Goal: Task Accomplishment & Management: Use online tool/utility

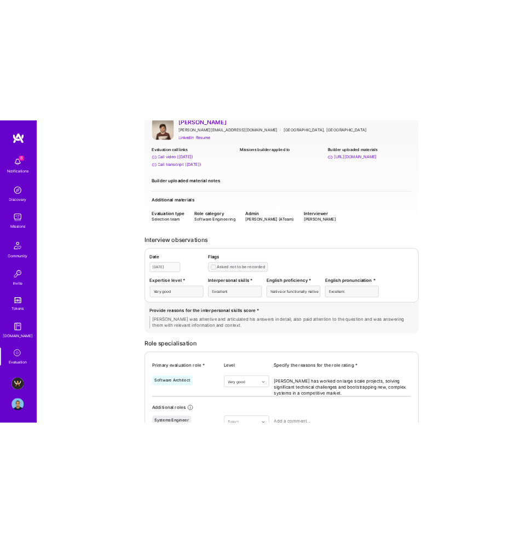
scroll to position [1, 0]
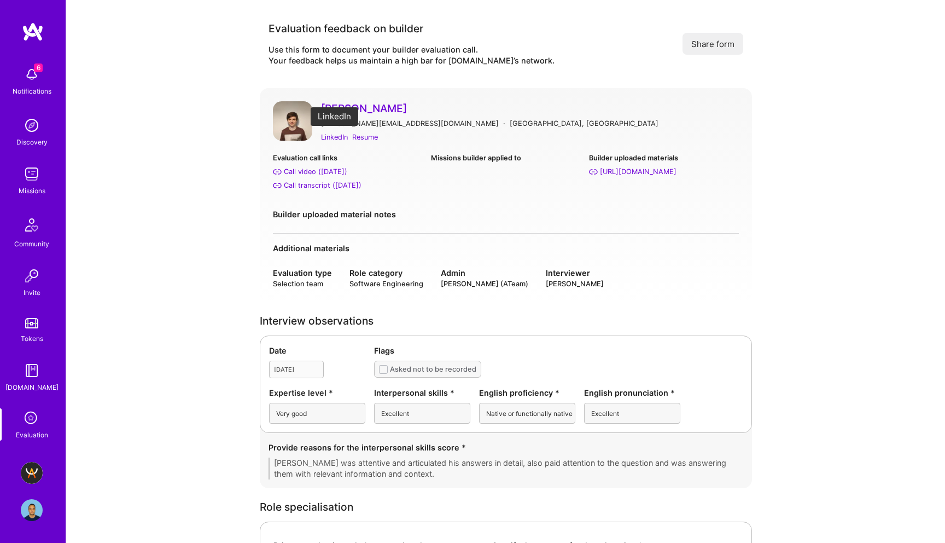
click at [334, 136] on div "LinkedIn" at bounding box center [334, 136] width 27 height 11
click at [335, 168] on div "Call video (Aug 05, 2025)" at bounding box center [315, 171] width 63 height 11
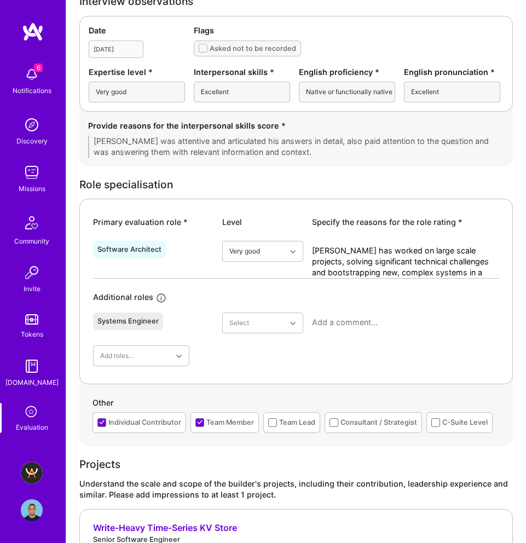
scroll to position [0, 0]
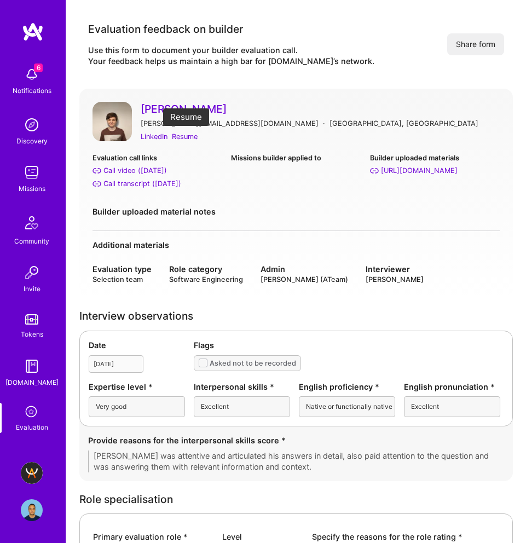
click at [188, 139] on div "Resume" at bounding box center [185, 136] width 26 height 11
click at [148, 185] on div "Call transcript (Aug 05, 2025)" at bounding box center [142, 183] width 78 height 11
click at [37, 506] on img at bounding box center [32, 510] width 22 height 22
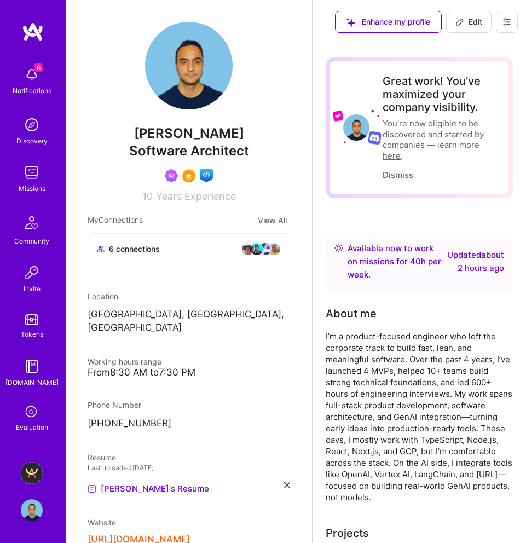
click at [36, 477] on img at bounding box center [32, 473] width 22 height 22
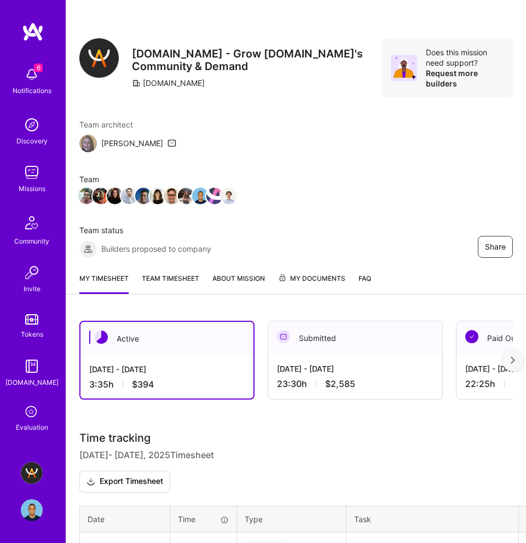
scroll to position [211, 0]
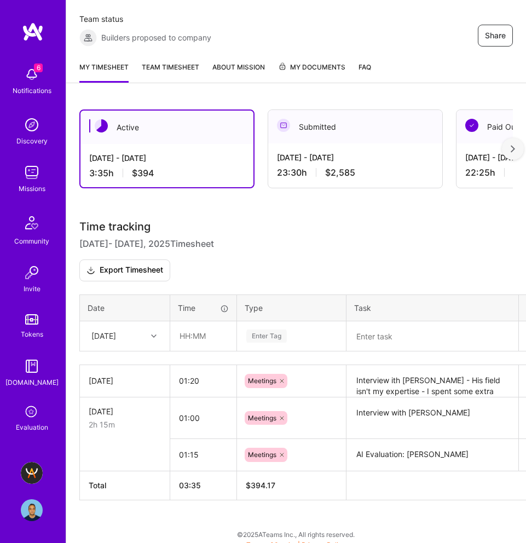
click at [365, 329] on textarea at bounding box center [432, 336] width 170 height 28
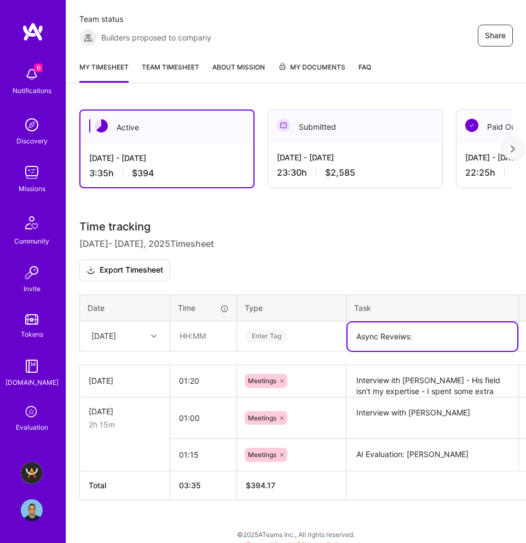
paste textarea "Vlad Merticariu"
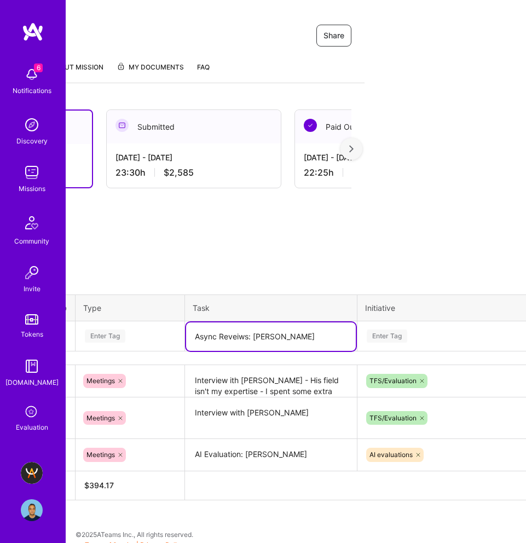
scroll to position [211, 231]
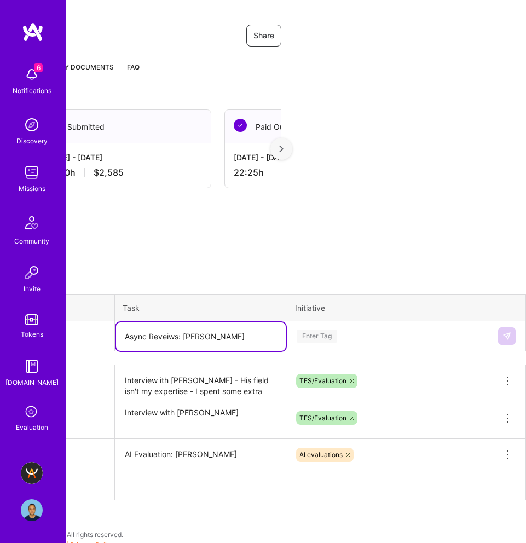
type textarea "Async Reveiws: [PERSON_NAME]"
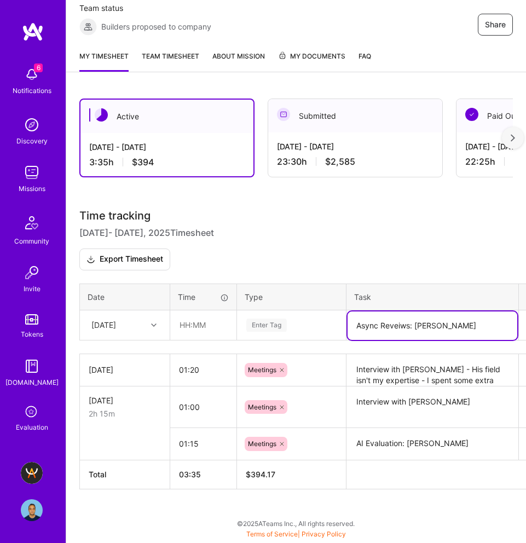
click at [318, 323] on div "Time tracking Sep 16 - Sep 30 , 2025 Timesheet Export Timesheet Date Time Type …" at bounding box center [295, 348] width 433 height 279
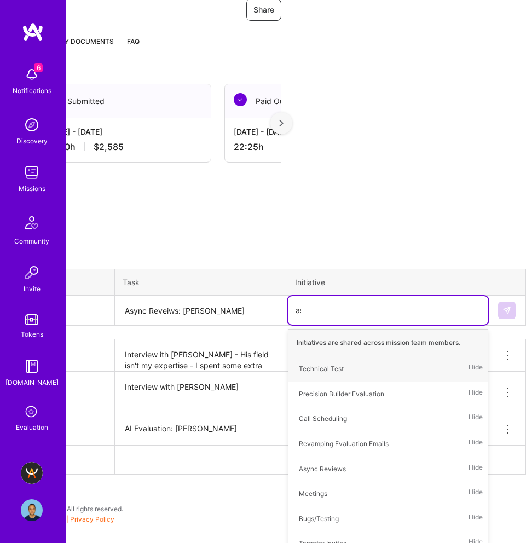
scroll to position [211, 231]
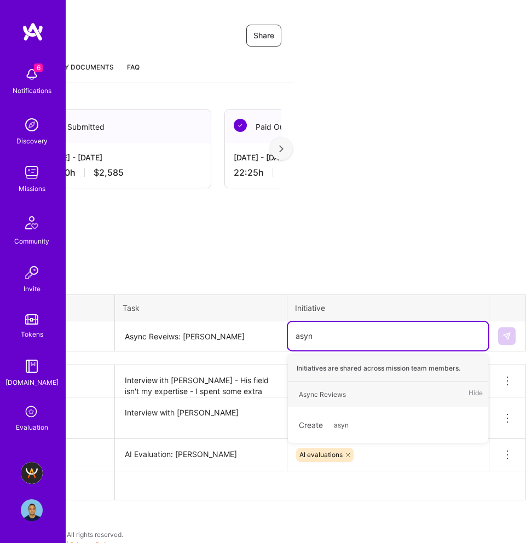
type input "async"
click at [361, 382] on div "Async Reviews Hide" at bounding box center [388, 394] width 200 height 25
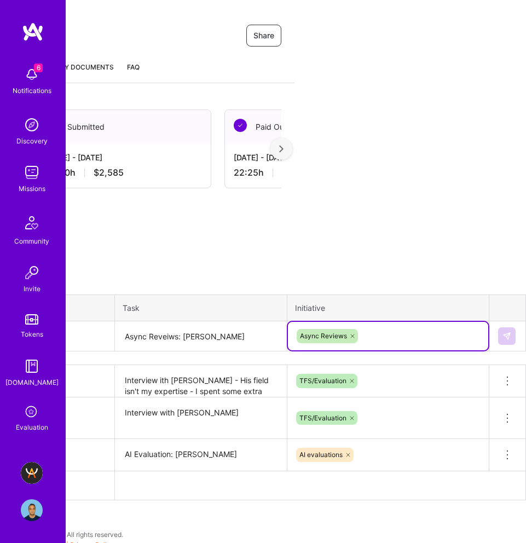
scroll to position [211, 0]
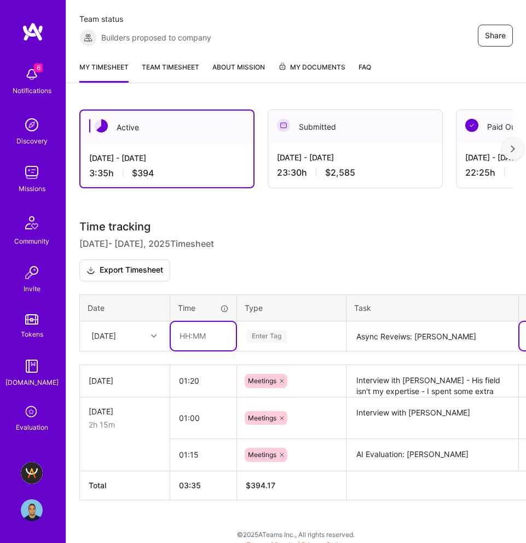
click at [192, 327] on input "text" at bounding box center [203, 336] width 65 height 28
type input "01:15"
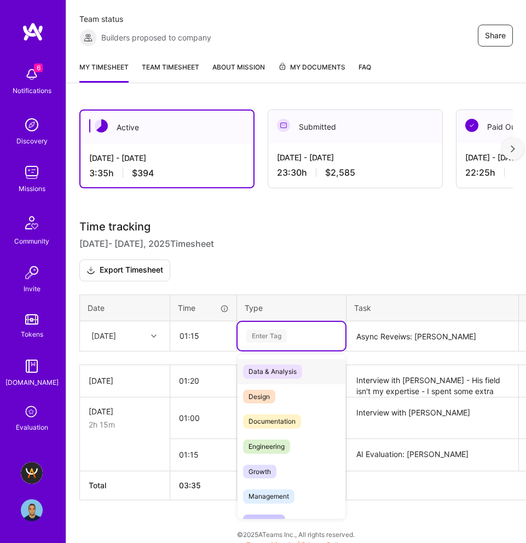
click at [260, 329] on div "Enter Tag" at bounding box center [266, 336] width 40 height 16
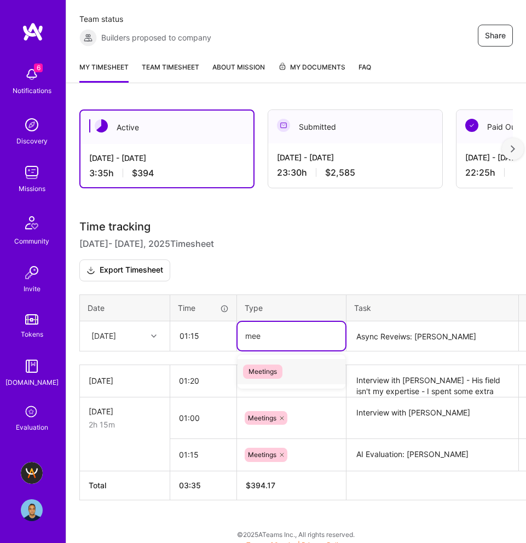
type input "meet"
click at [268, 364] on span "Meetings" at bounding box center [262, 371] width 39 height 14
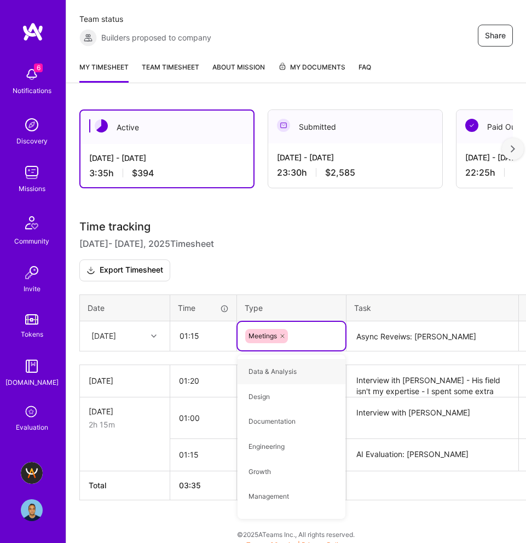
click at [404, 232] on h3 "Time tracking [DATE] - [DATE] Timesheet Export Timesheet" at bounding box center [295, 250] width 433 height 61
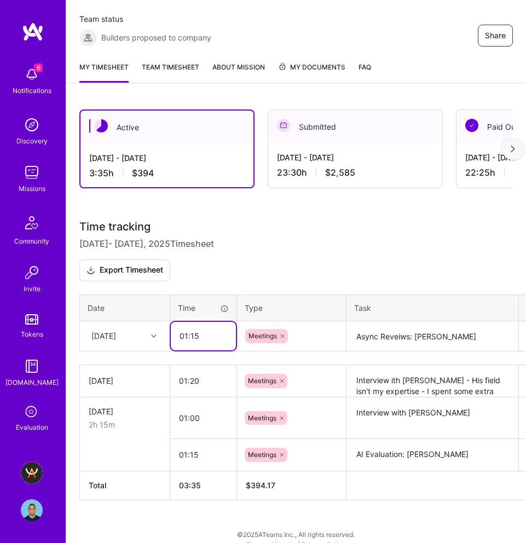
click at [209, 325] on input "01:15" at bounding box center [203, 336] width 65 height 28
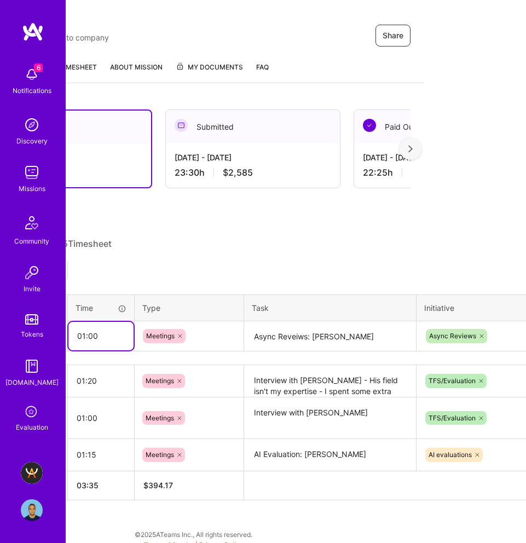
scroll to position [211, 231]
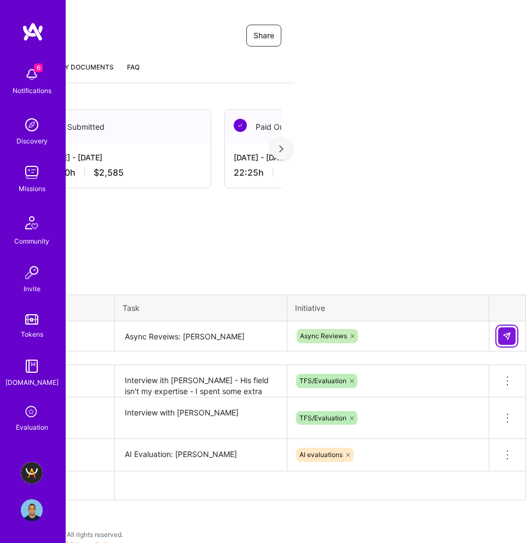
type input "01:00"
click at [506, 331] on img at bounding box center [506, 335] width 9 height 9
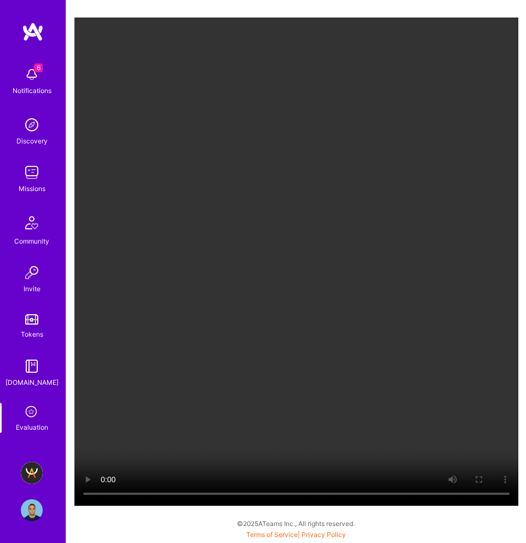
click at [442, 230] on video "Your browser does not support the video tag." at bounding box center [296, 262] width 444 height 488
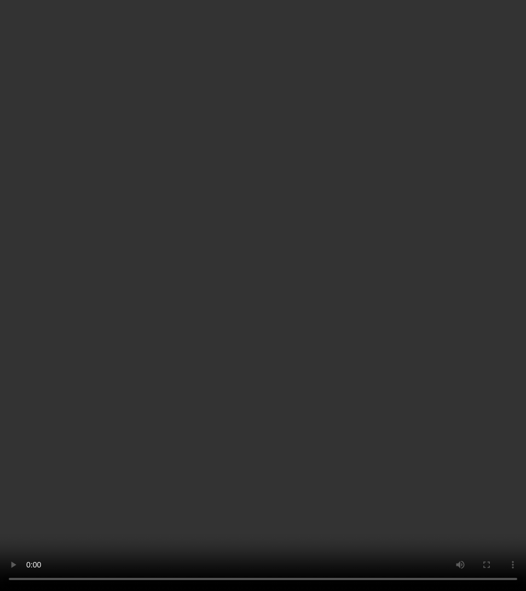
click at [311, 282] on video "Your browser does not support the video tag." at bounding box center [263, 295] width 526 height 591
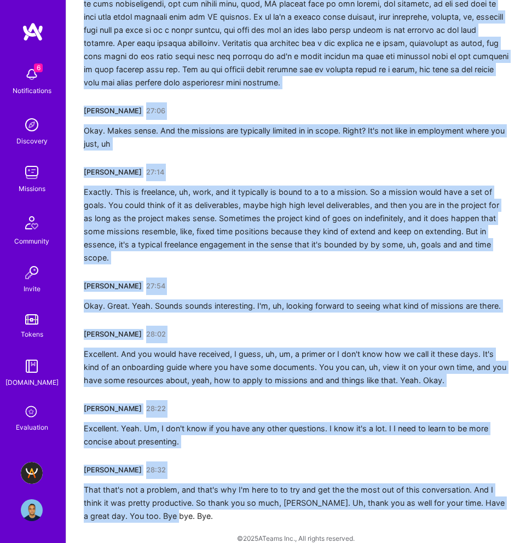
scroll to position [5092, 0]
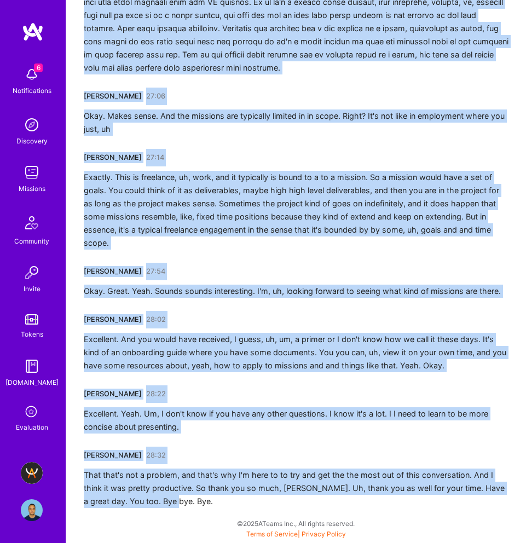
drag, startPoint x: 85, startPoint y: 191, endPoint x: 143, endPoint y: 542, distance: 355.9
copy div "Vlad Merticariu 00:00 Uh, yes. I can hear you. Can you hear me? Awesome. Adrian…"
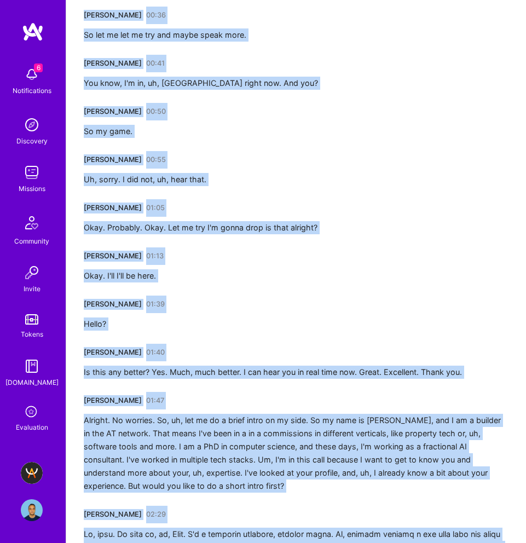
scroll to position [0, 0]
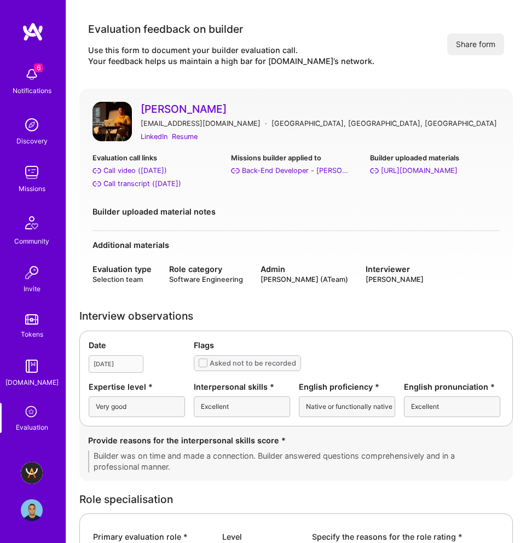
click at [284, 94] on div "[PERSON_NAME] [EMAIL_ADDRESS][DOMAIN_NAME] · [GEOGRAPHIC_DATA], [GEOGRAPHIC_DAT…" at bounding box center [295, 193] width 433 height 209
click at [185, 137] on div "Resume" at bounding box center [185, 136] width 26 height 11
click at [156, 170] on div "Call video ([DATE])" at bounding box center [134, 170] width 63 height 11
click at [155, 136] on div "LinkedIn" at bounding box center [154, 136] width 27 height 11
click at [311, 113] on link "[PERSON_NAME]" at bounding box center [320, 109] width 359 height 14
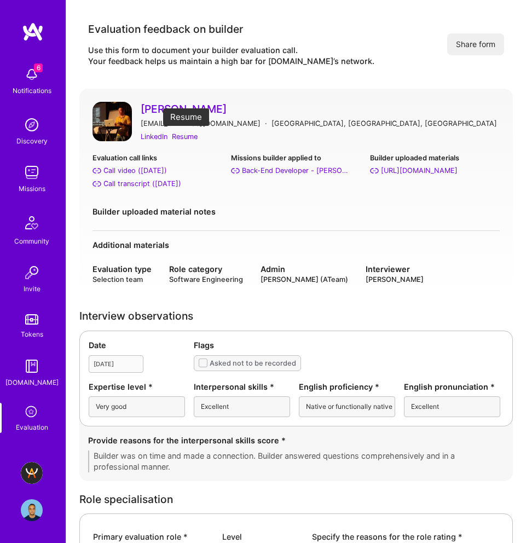
click at [183, 132] on div "Resume" at bounding box center [185, 136] width 26 height 11
click at [145, 184] on div "Call transcript (Aug 11, 2025)" at bounding box center [142, 183] width 78 height 11
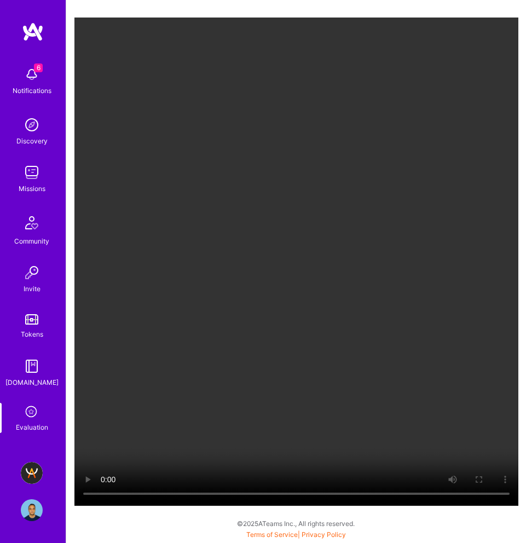
click at [448, 7] on div "Your browser does not support the video tag." at bounding box center [295, 271] width 459 height 543
click at [30, 469] on img at bounding box center [32, 473] width 22 height 22
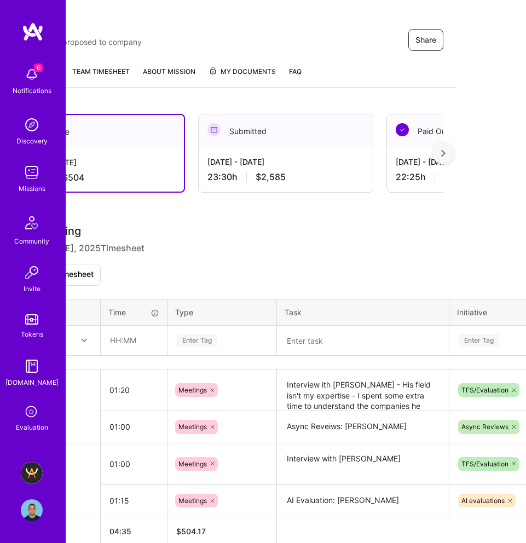
scroll to position [207, 0]
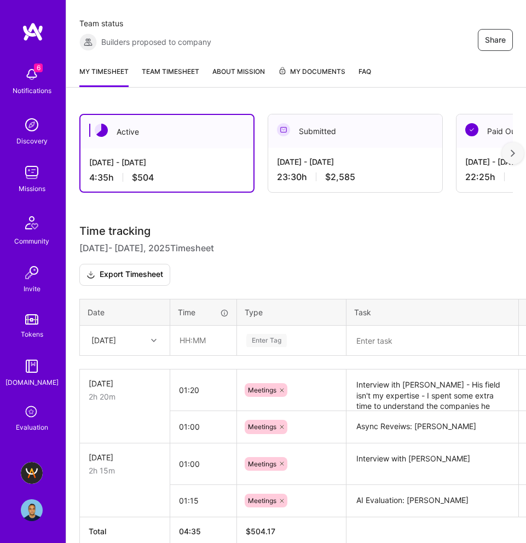
click at [397, 330] on textarea at bounding box center [432, 341] width 170 height 28
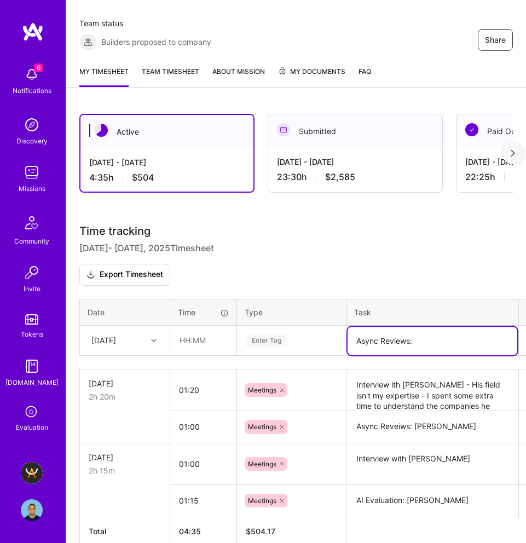
paste textarea "[PERSON_NAME]"
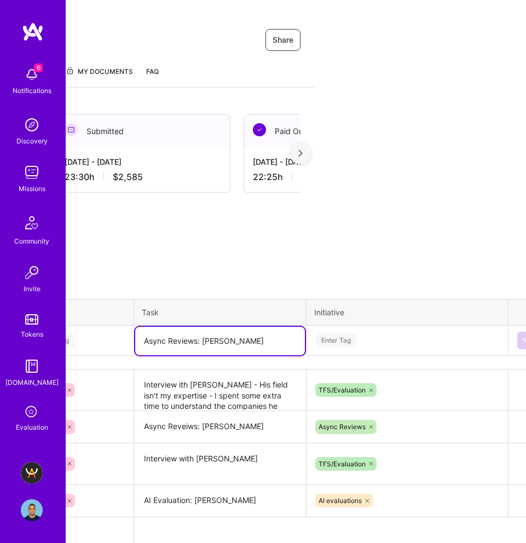
scroll to position [207, 231]
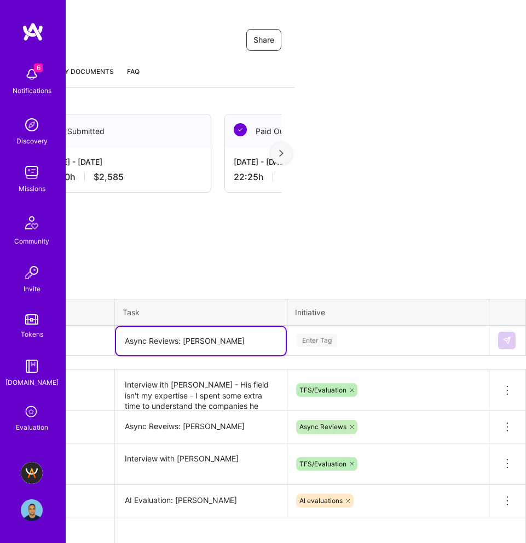
type textarea "Async Reviews: [PERSON_NAME]"
click at [281, 330] on div "Time tracking [DATE] - [DATE] Timesheet Export Timesheet Date Time Type Task In…" at bounding box center [64, 385] width 433 height 320
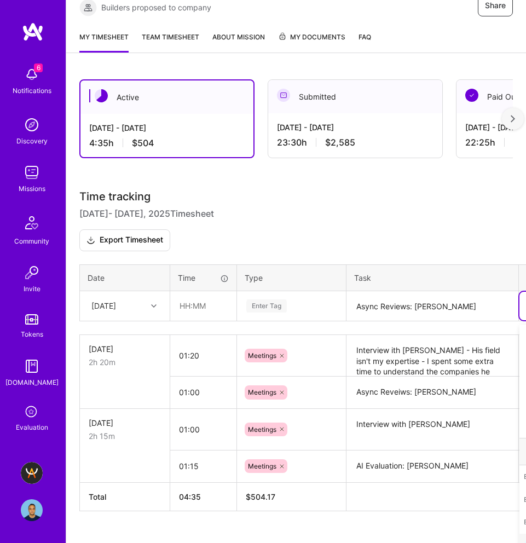
scroll to position [13, 0]
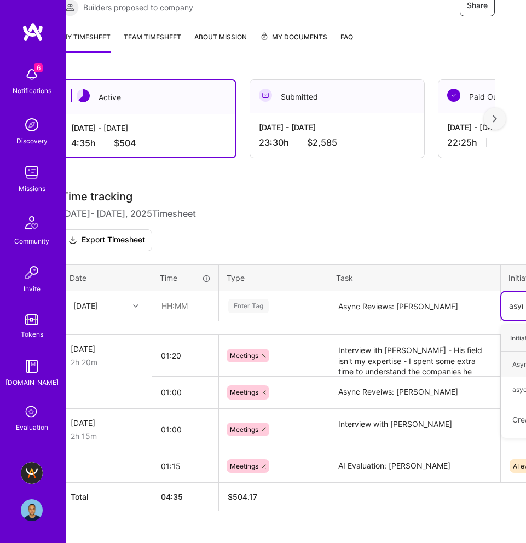
type input "async"
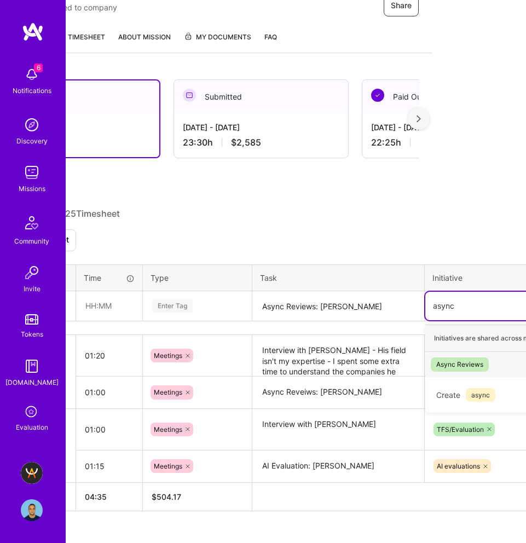
scroll to position [241, 231]
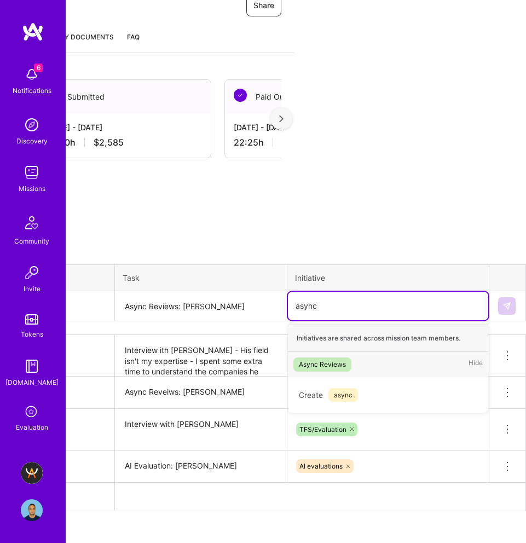
click at [341, 359] on div "Async Reviews" at bounding box center [322, 364] width 47 height 11
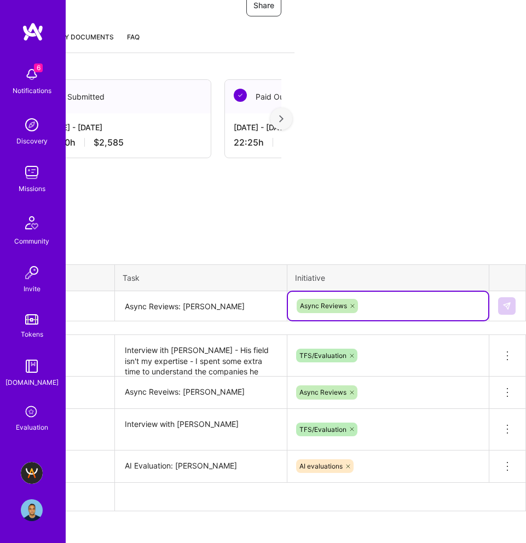
scroll to position [241, 0]
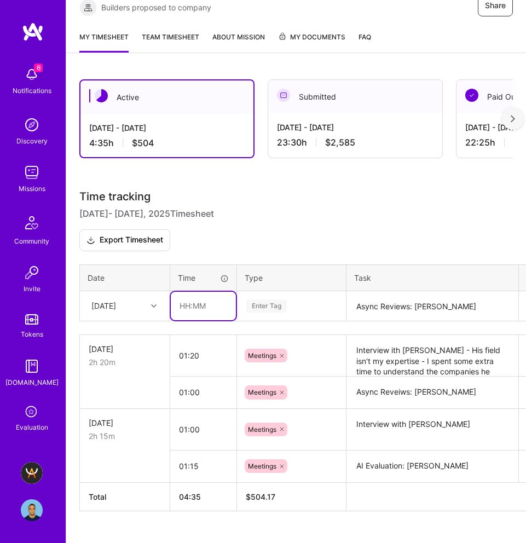
click at [195, 293] on input "text" at bounding box center [203, 306] width 65 height 28
type input "01:00"
click at [353, 219] on h3 "Time tracking [DATE] - [DATE] Timesheet Export Timesheet" at bounding box center [295, 220] width 433 height 61
click at [268, 298] on div "Enter Tag" at bounding box center [266, 306] width 40 height 16
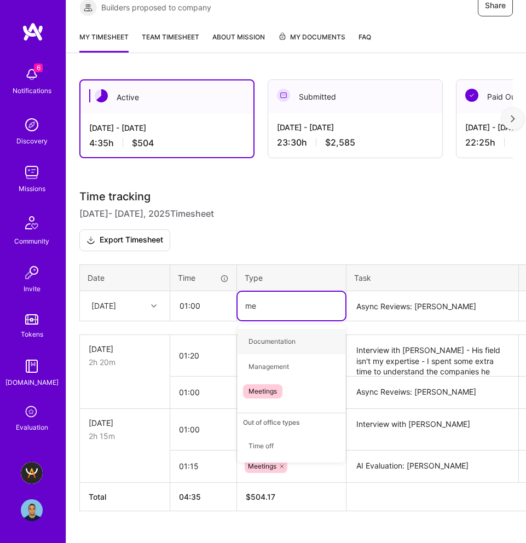
type input "mee"
click at [274, 334] on span "Meetings" at bounding box center [262, 341] width 39 height 14
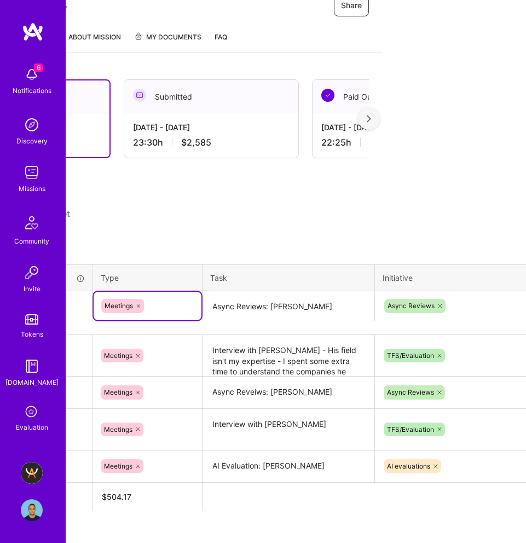
scroll to position [241, 231]
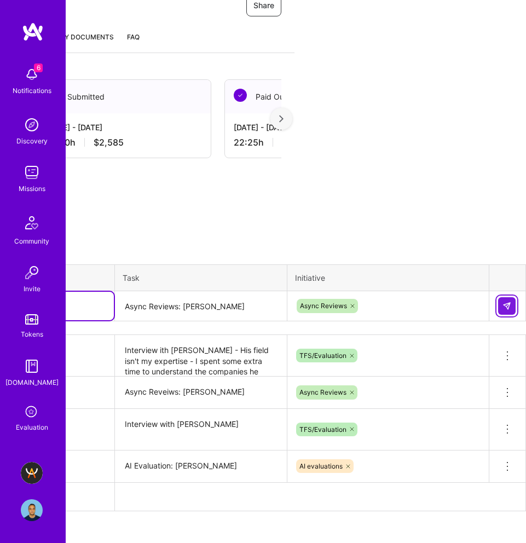
click at [511, 297] on button at bounding box center [507, 306] width 18 height 18
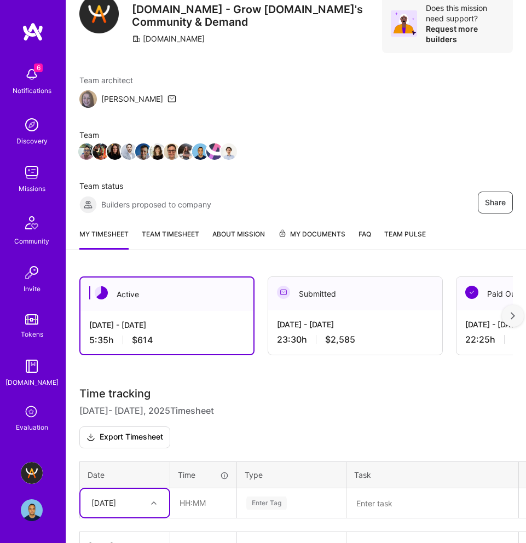
scroll to position [0, 0]
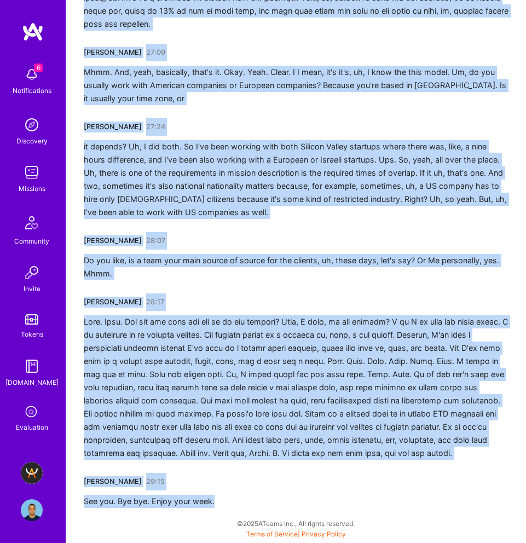
scroll to position [5171, 0]
drag, startPoint x: 81, startPoint y: 188, endPoint x: 161, endPoint y: 542, distance: 362.8
copy div "Piotr Bochenek 00:00 Weather in Berlin. Kirill Zonov 00:02 It's nice, actually.…"
